Goal: Book appointment/travel/reservation

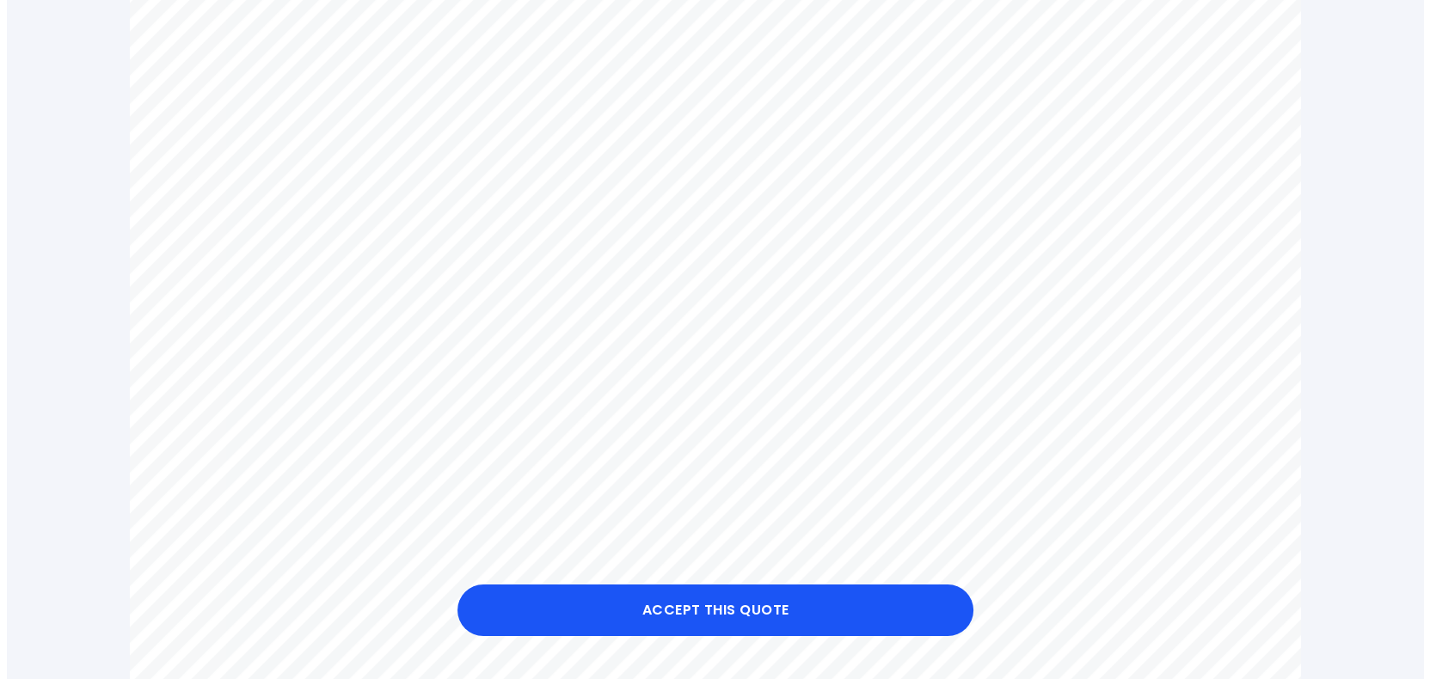
scroll to position [739, 0]
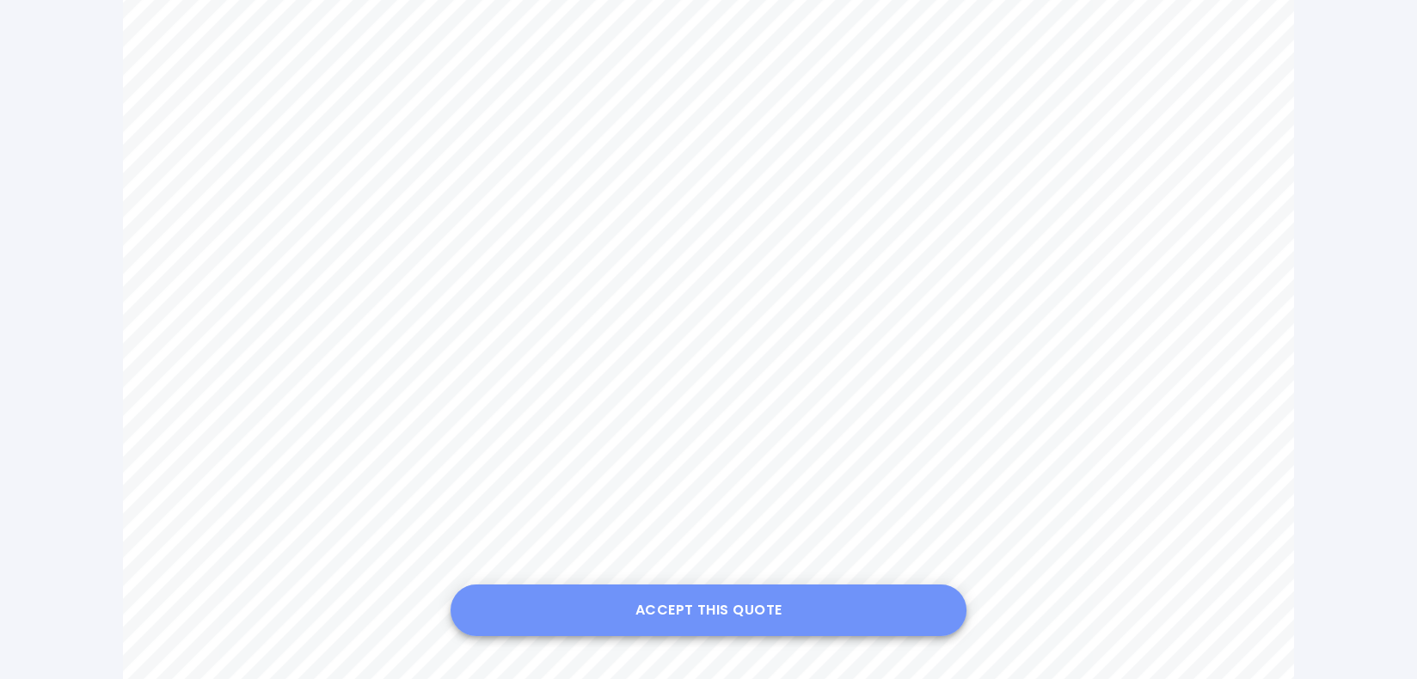
click at [709, 612] on button "Accept this Quote" at bounding box center [709, 611] width 516 height 52
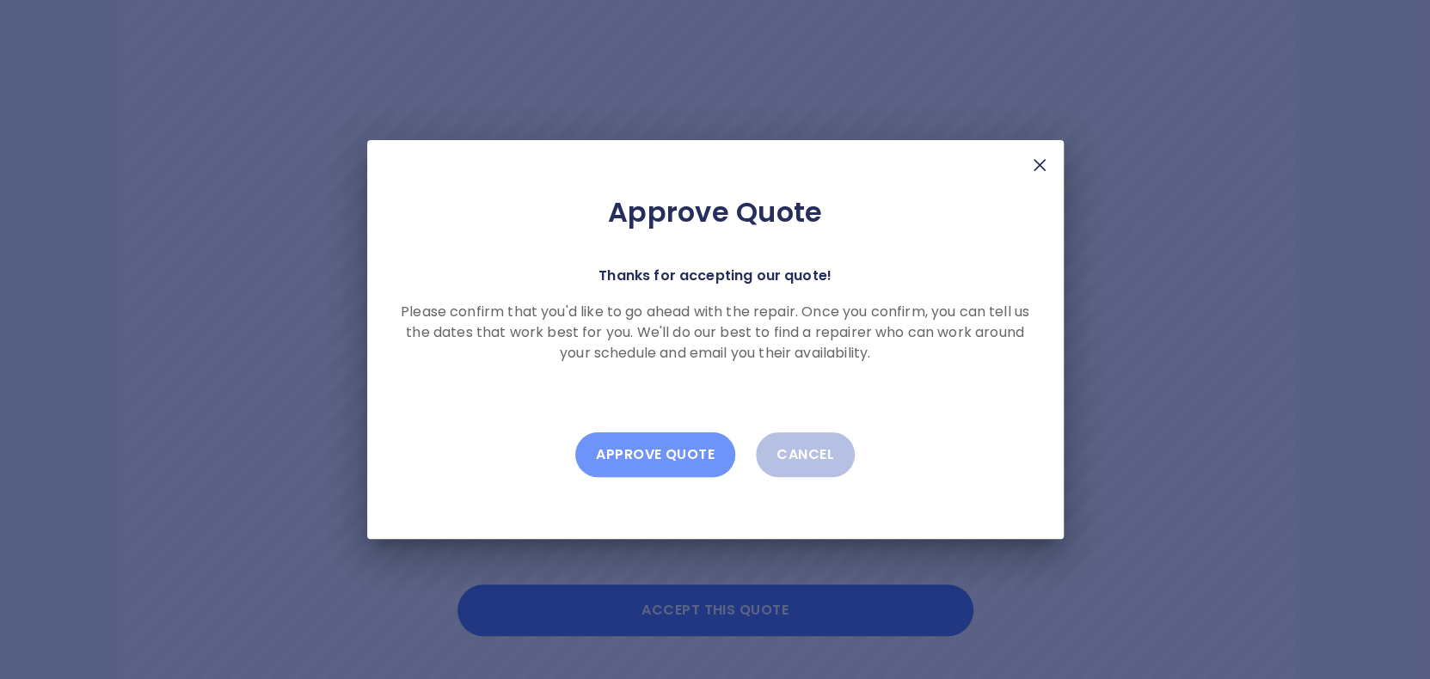
click at [664, 466] on button "Approve Quote" at bounding box center [655, 454] width 160 height 45
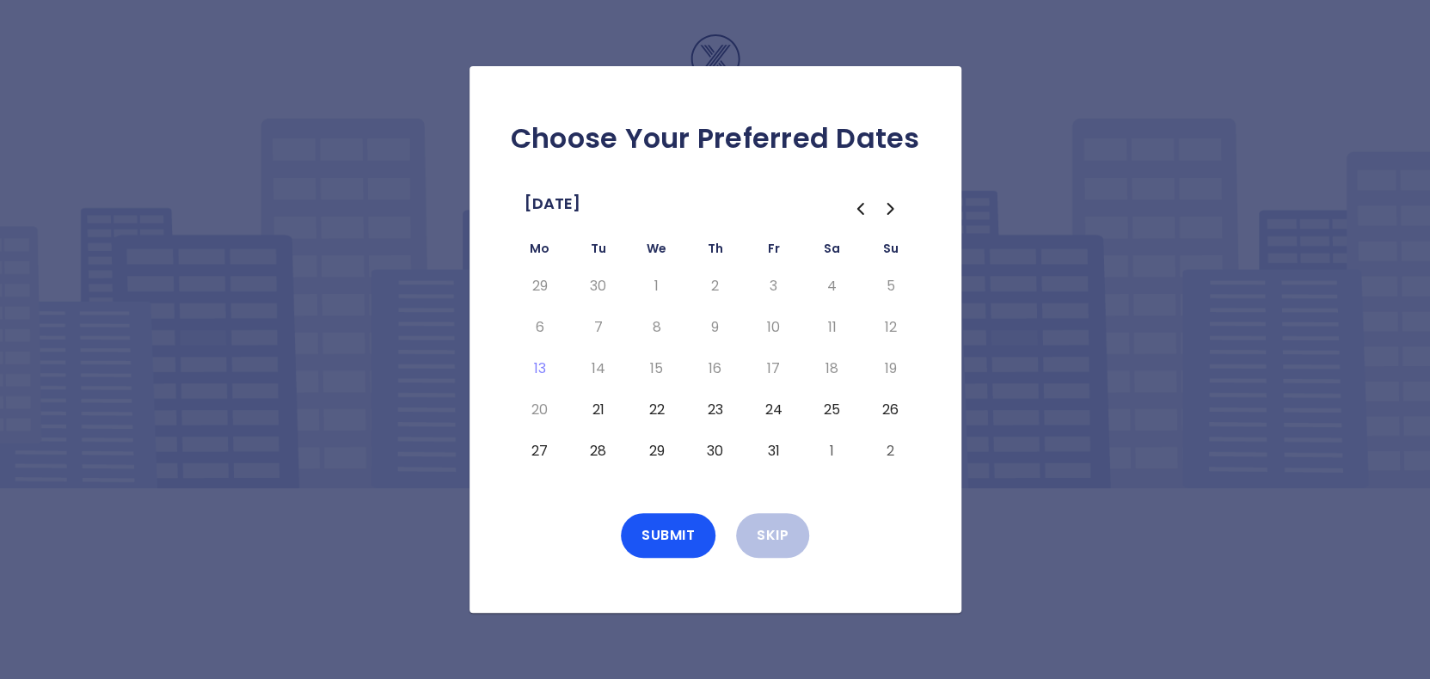
click at [887, 208] on icon "Go to the Next Month" at bounding box center [890, 209] width 21 height 21
click at [600, 325] on button "4" at bounding box center [598, 328] width 31 height 28
click at [658, 541] on button "Submit" at bounding box center [668, 535] width 95 height 45
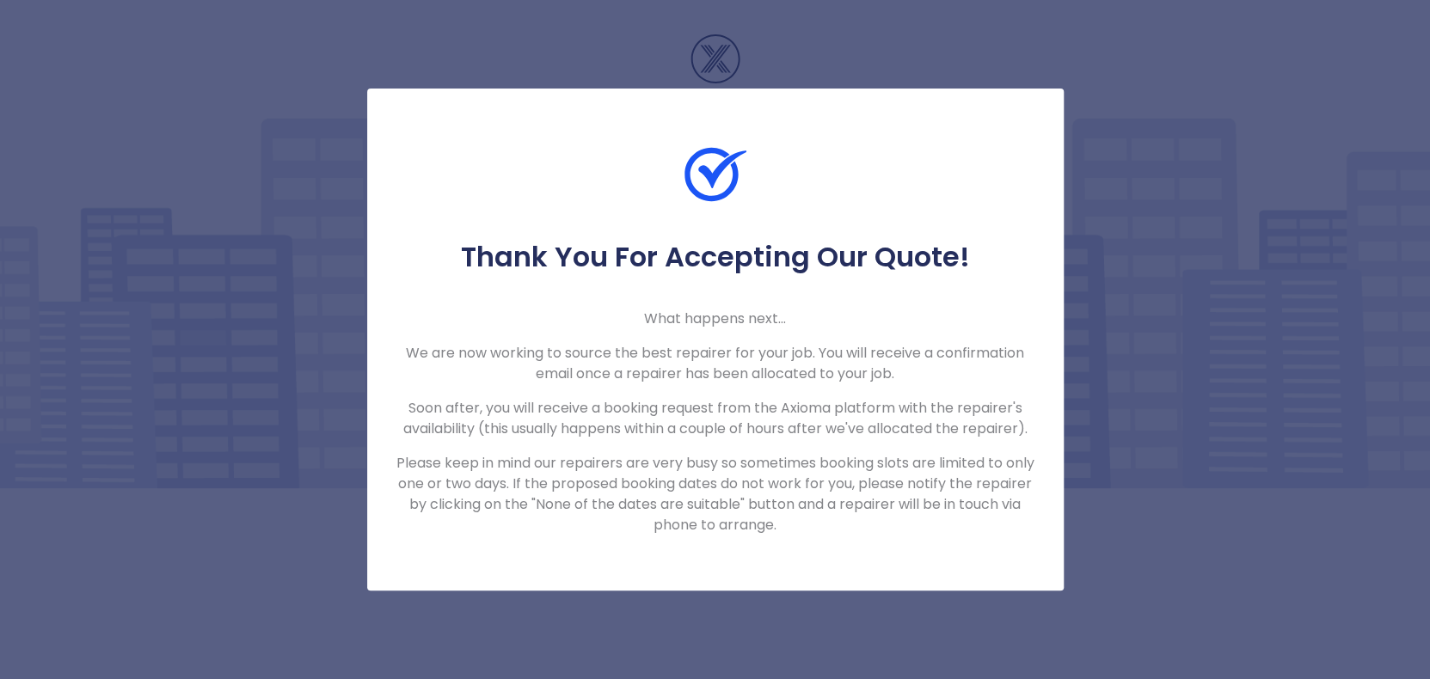
click at [587, 626] on div "Thank You For Accepting Our Quote! What happens next... We are now working to s…" at bounding box center [715, 339] width 1430 height 679
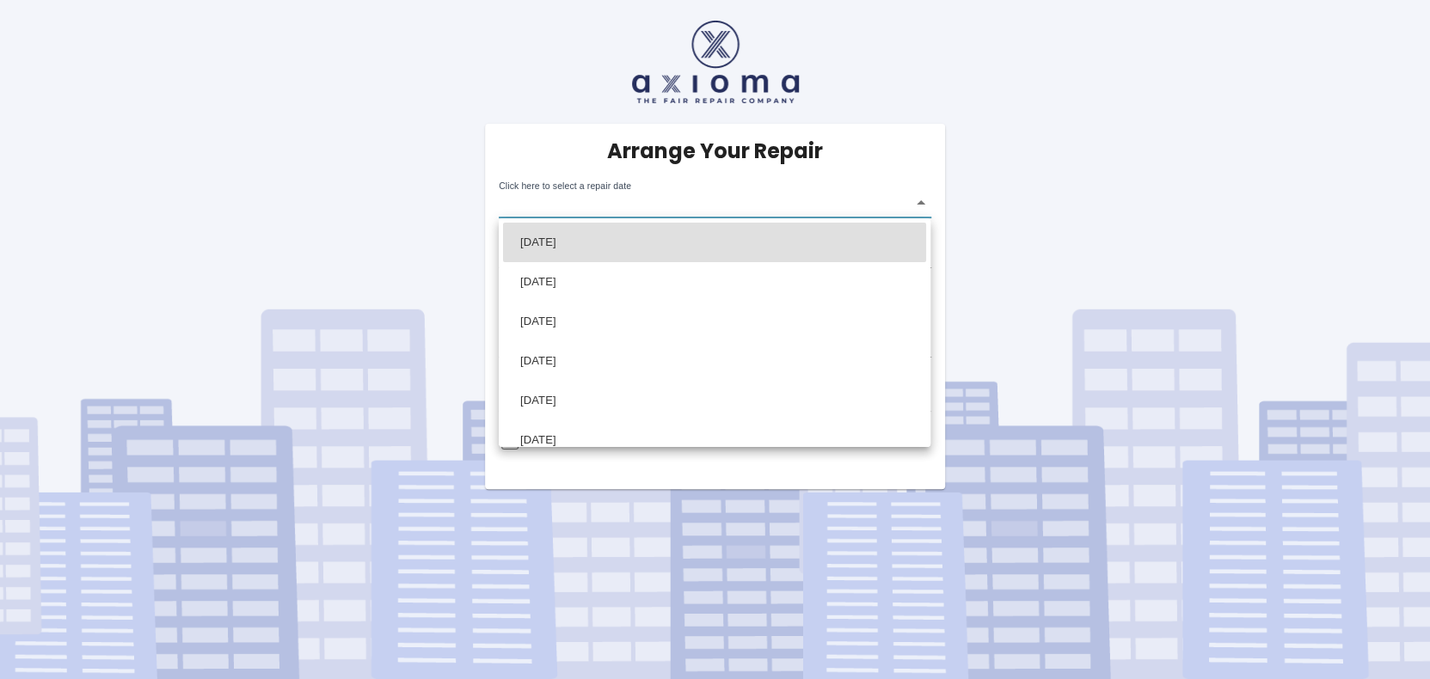
click at [771, 208] on body "Arrange Your Repair Click here to select a repair date ​ Phone Number   * 07967…" at bounding box center [715, 339] width 1430 height 679
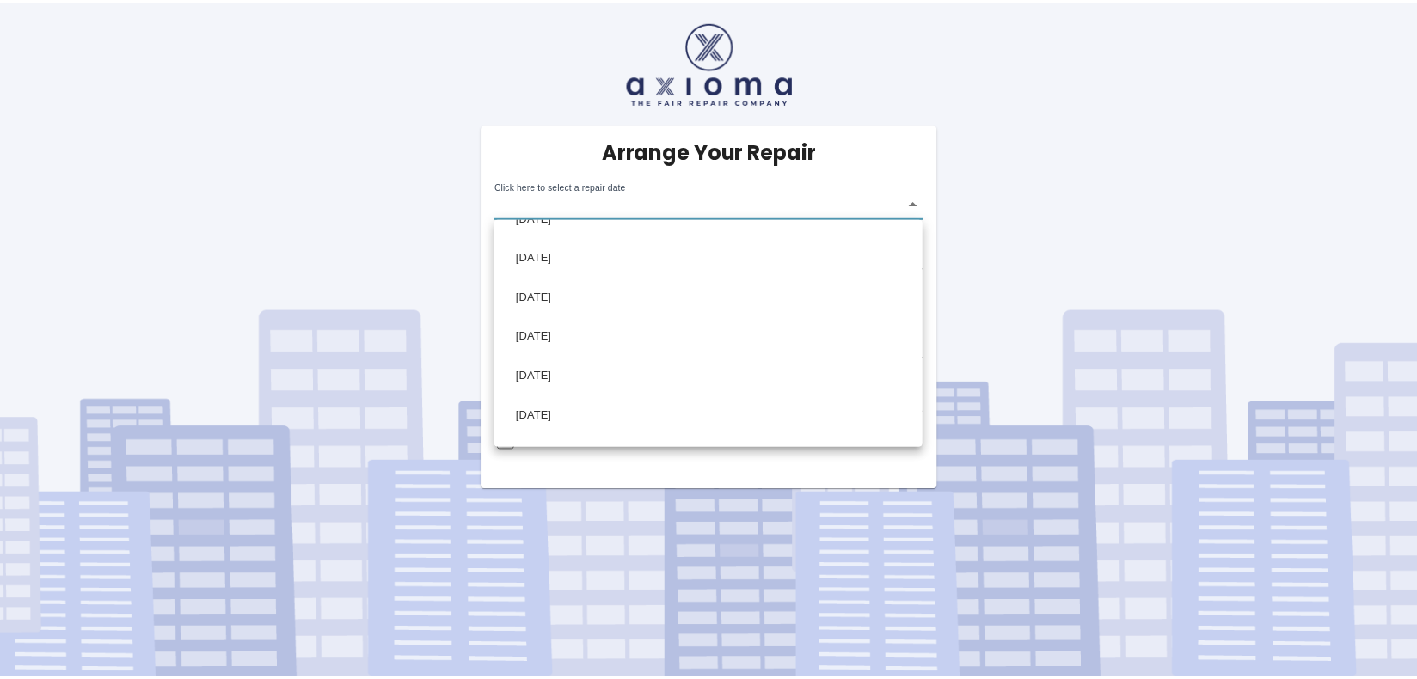
scroll to position [275, 0]
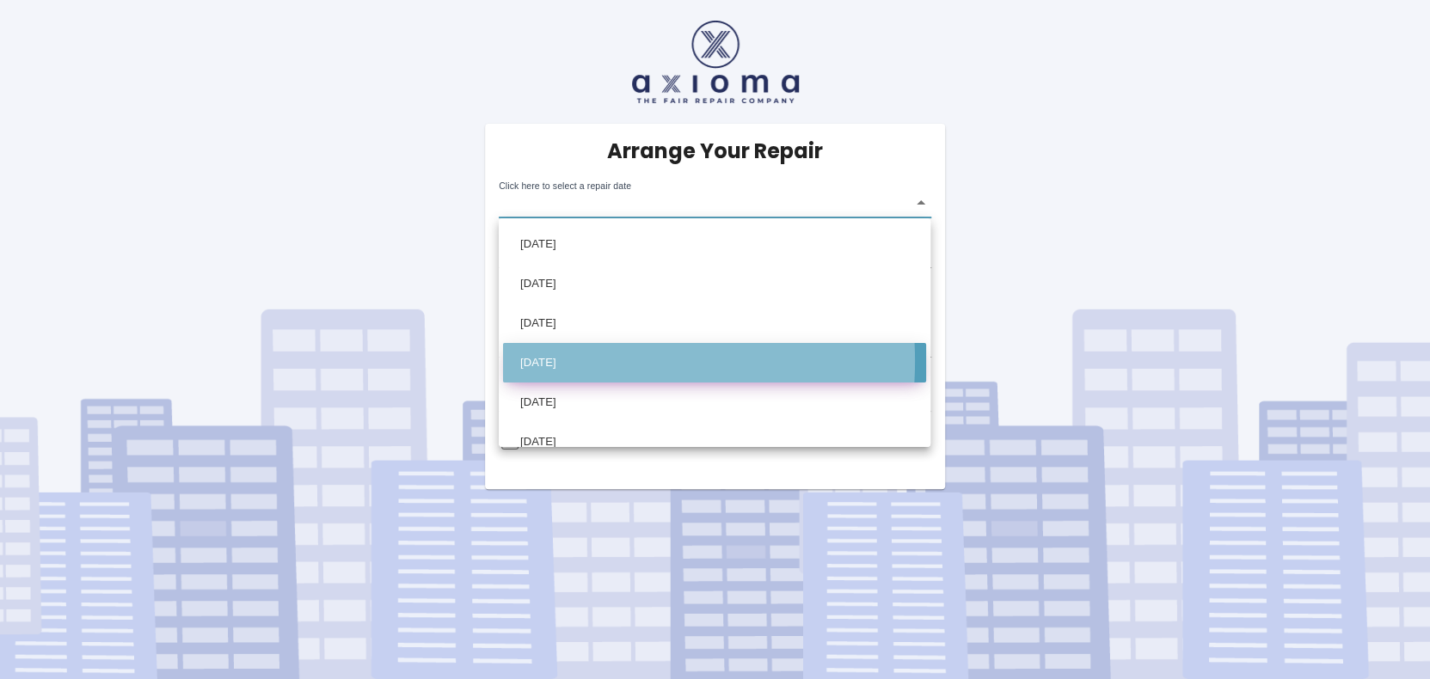
click at [552, 360] on li "Tue Nov 04 2025" at bounding box center [714, 363] width 423 height 40
type input "2025-11-04T00:00:00.000Z"
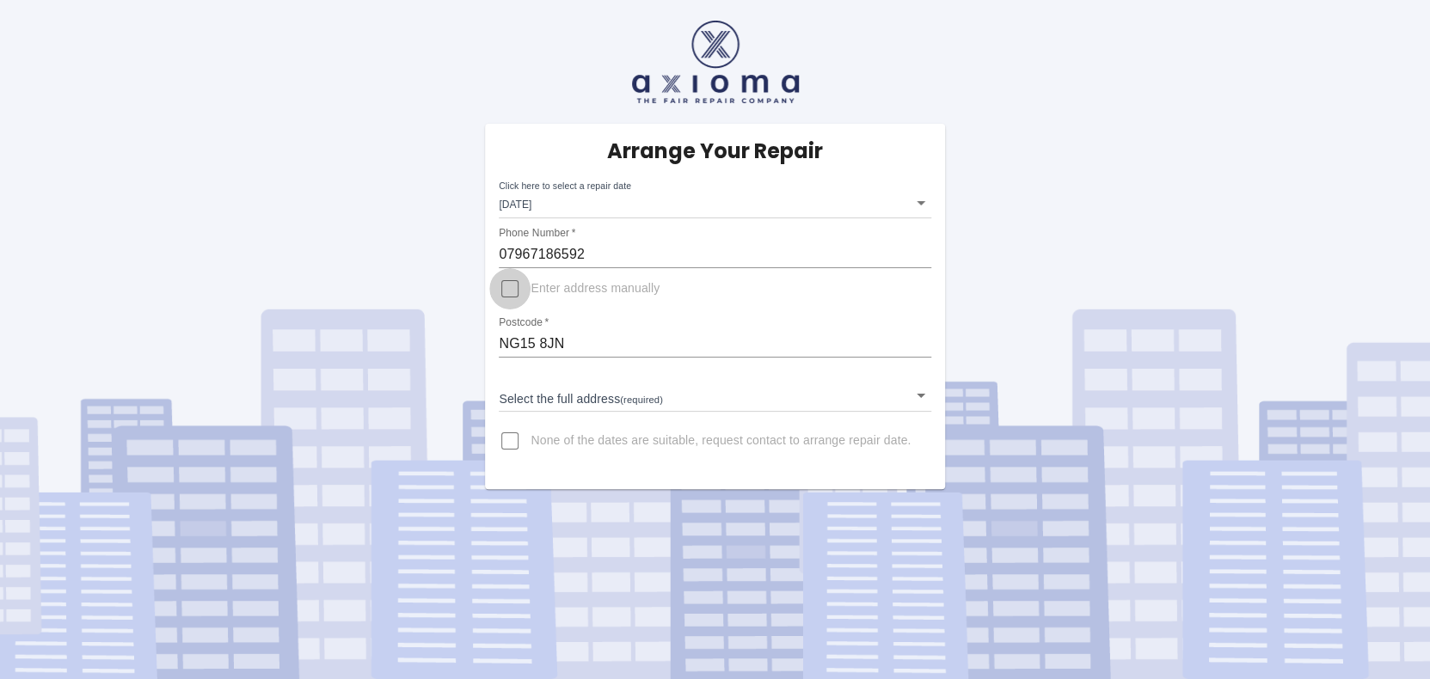
click at [511, 290] on input "Enter address manually" at bounding box center [509, 288] width 41 height 41
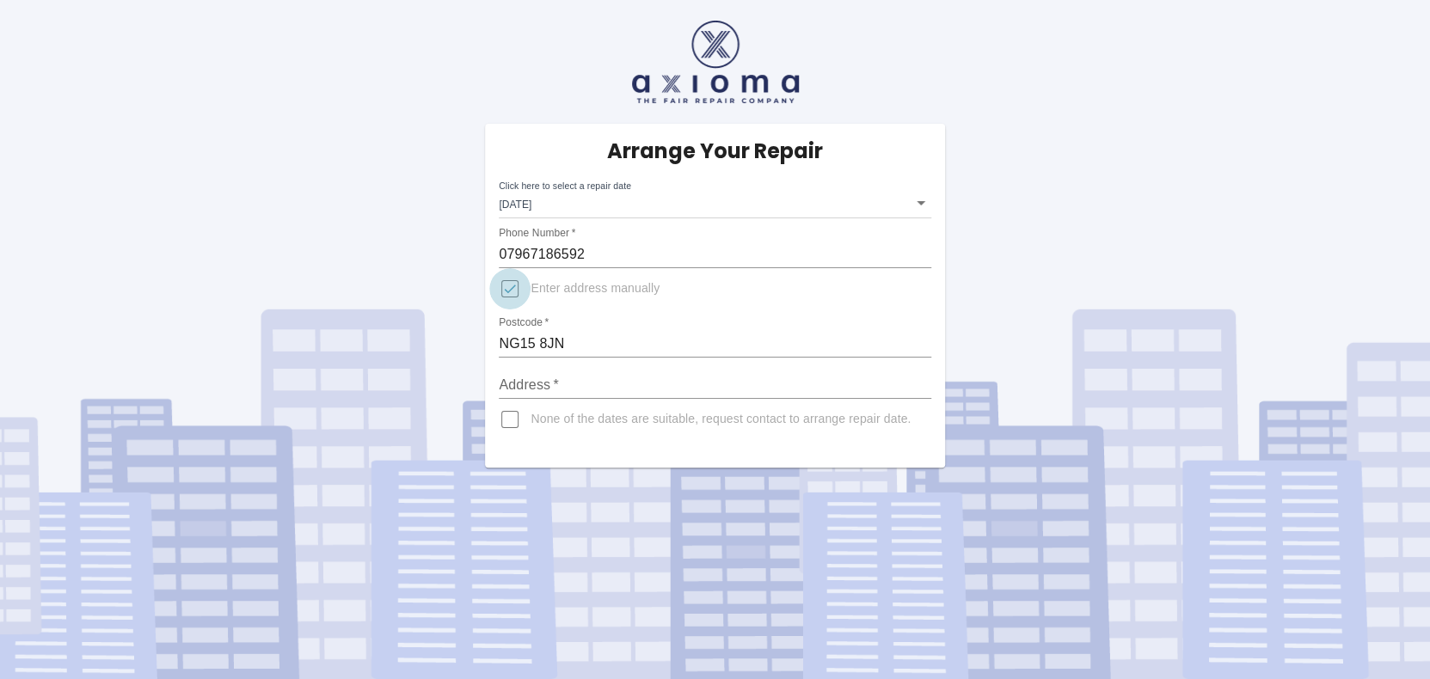
click at [511, 290] on input "Enter address manually" at bounding box center [509, 288] width 41 height 41
checkbox input "false"
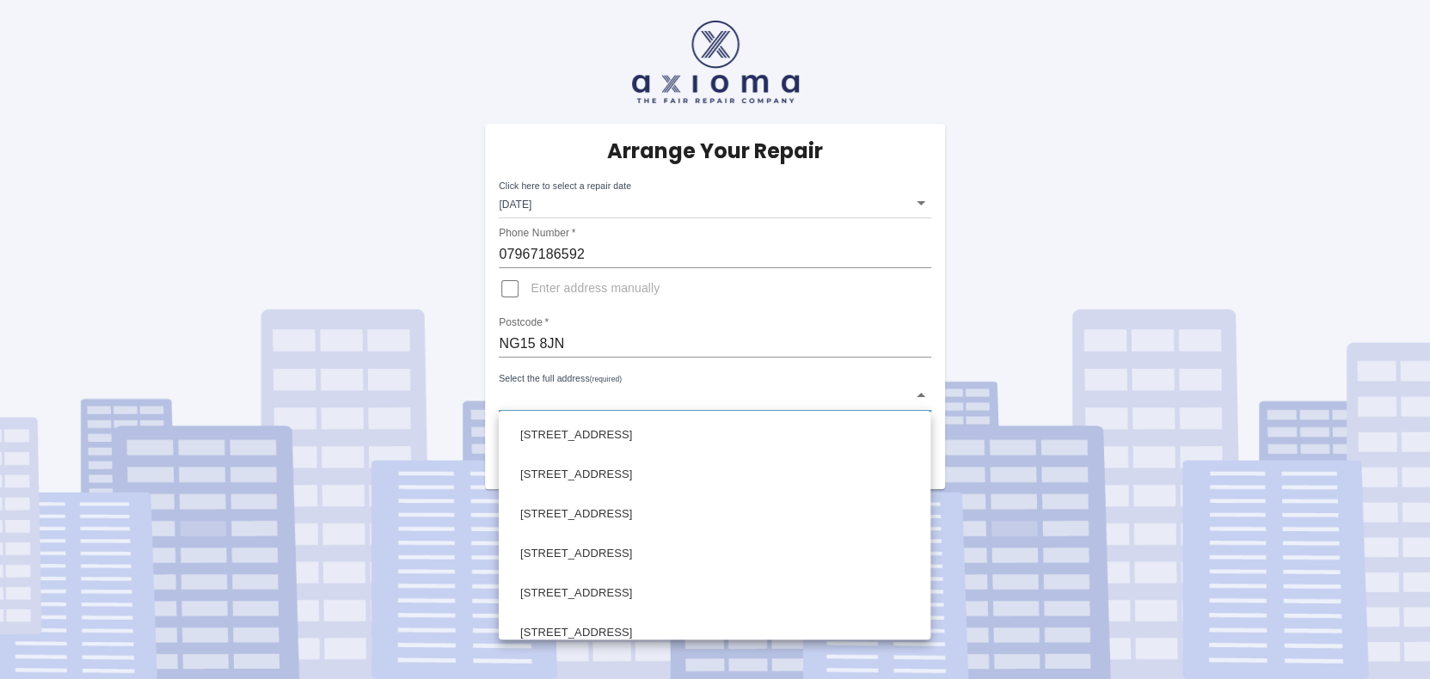
click at [526, 392] on body "Arrange Your Repair Click here to select a repair date Tue Nov 04 2025 2025-11-…" at bounding box center [715, 339] width 1430 height 679
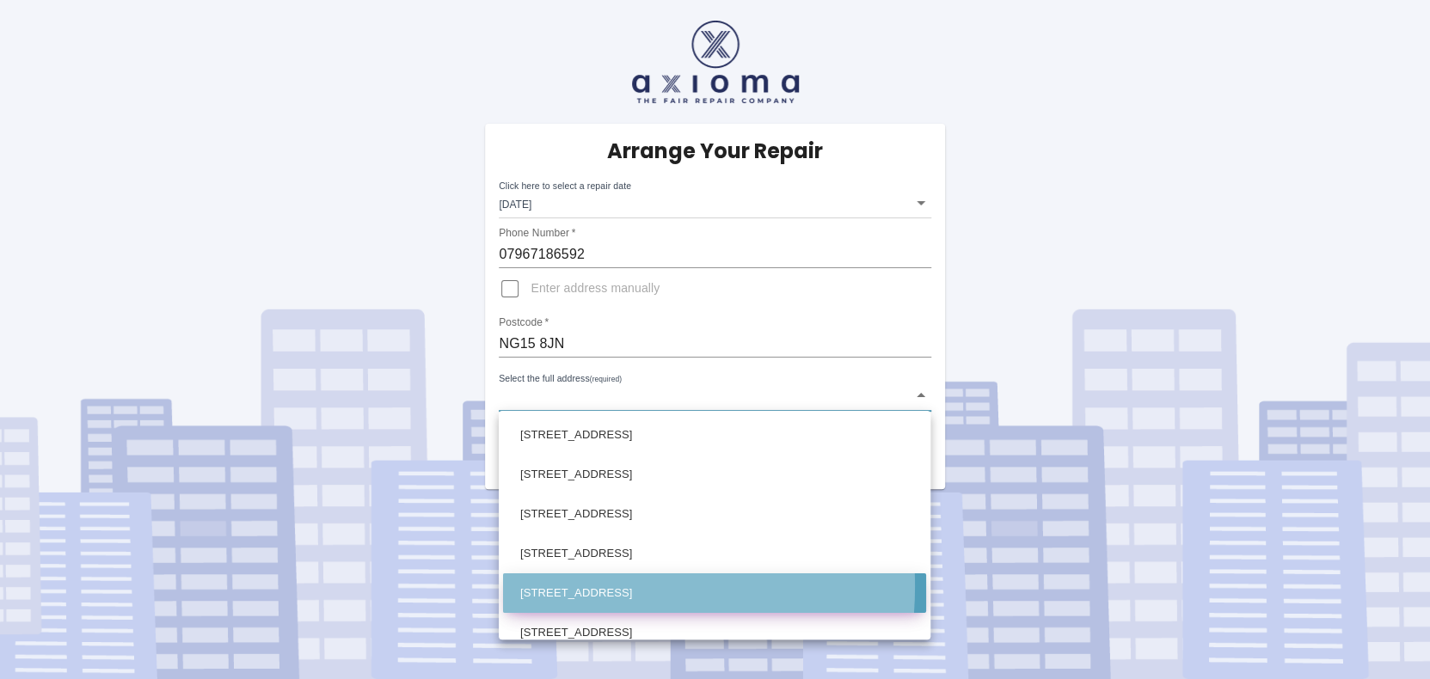
click at [549, 586] on li "10 Peverel Road Linby, Nottingham Nottinghamshire" at bounding box center [714, 593] width 423 height 40
type input "10 Peverel Road Linby, Nottingham Nottinghamshire"
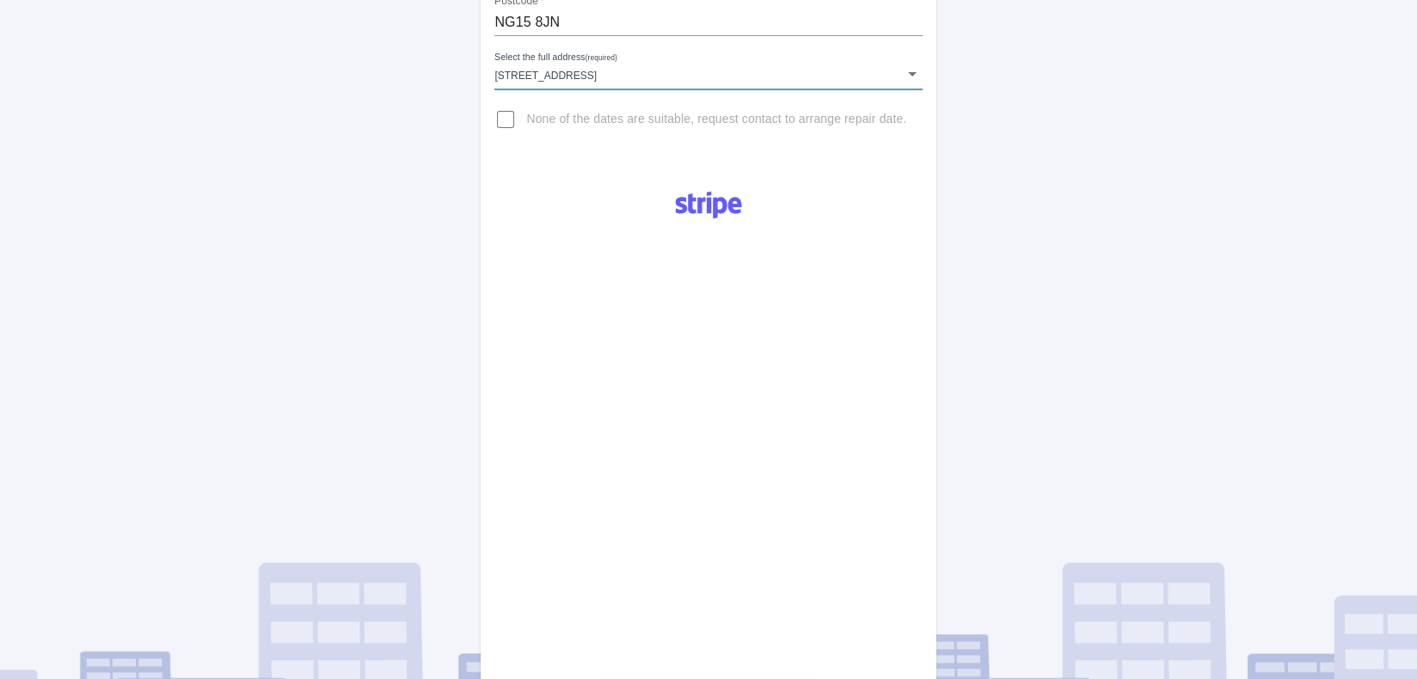
scroll to position [321, 0]
click at [896, 382] on div "Pay £38 Booking Fee" at bounding box center [708, 455] width 455 height 556
click at [883, 582] on div "Pay £38 Booking Fee" at bounding box center [708, 455] width 455 height 556
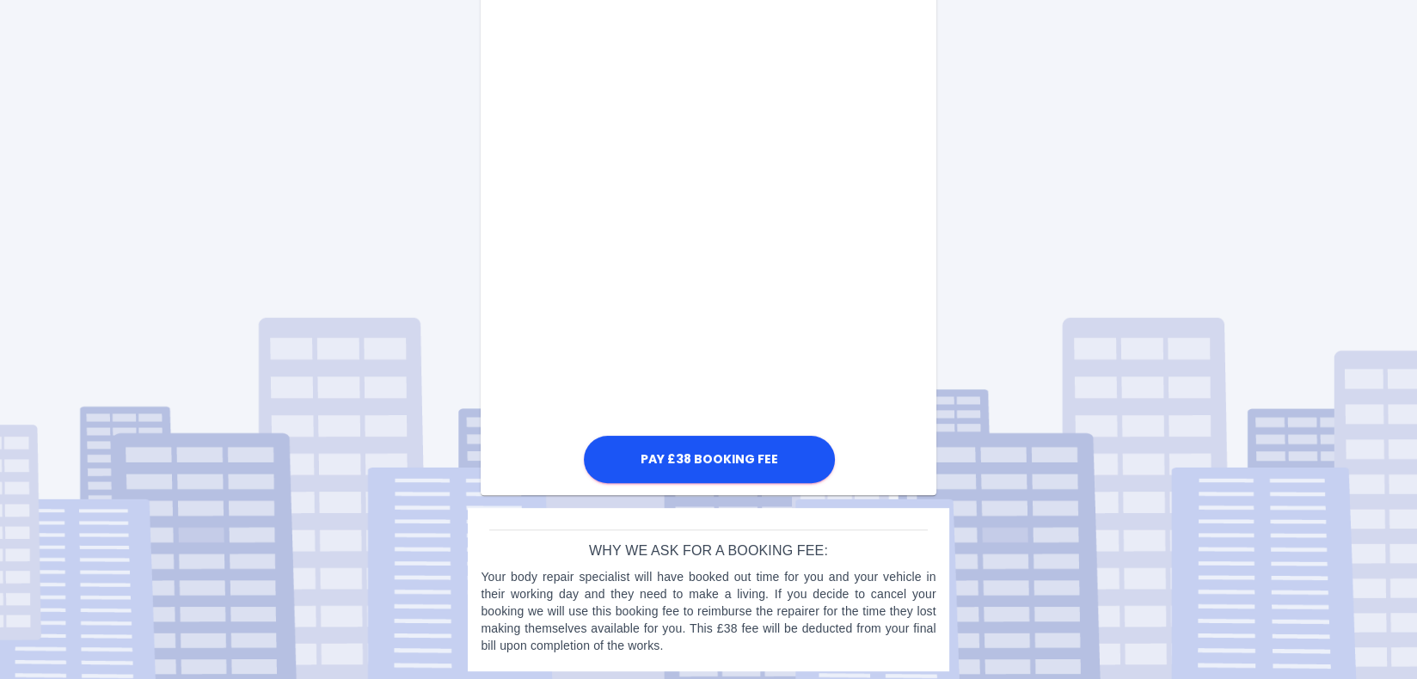
scroll to position [920, 0]
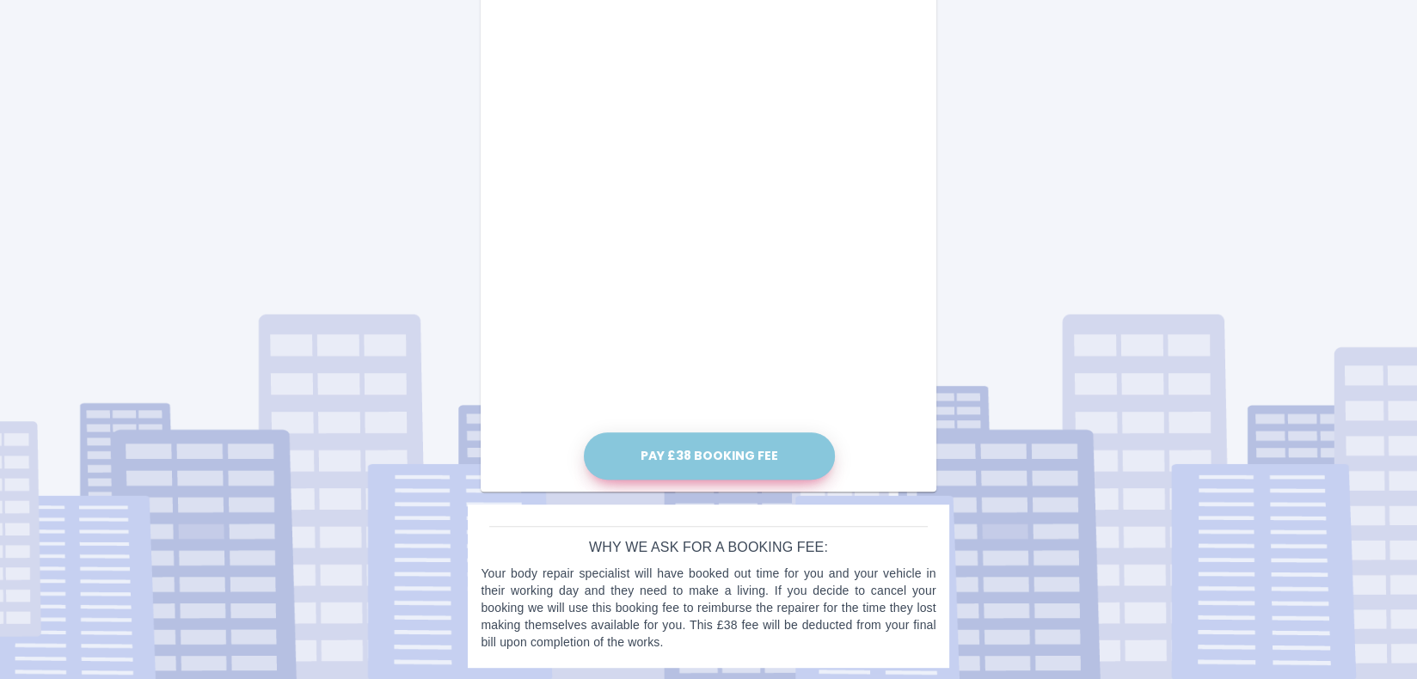
click at [735, 458] on button "Pay £38 Booking Fee" at bounding box center [709, 455] width 251 height 47
